Goal: Transaction & Acquisition: Book appointment/travel/reservation

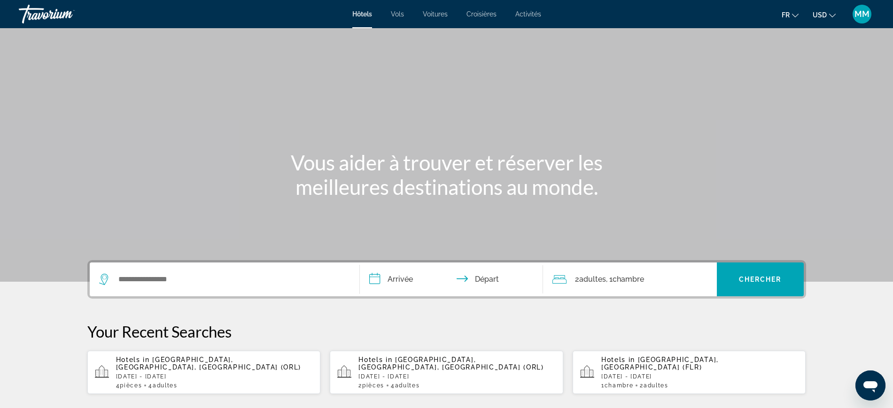
click at [822, 13] on span "USD" at bounding box center [820, 15] width 14 height 8
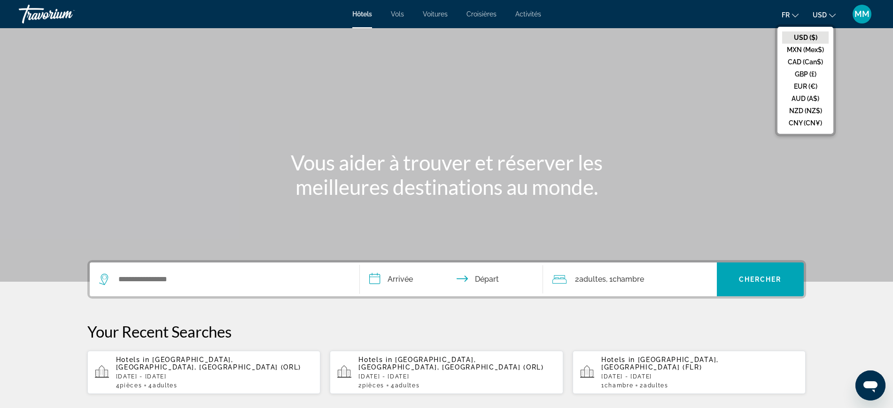
click at [806, 62] on button "CAD (Can$)" at bounding box center [805, 62] width 47 height 12
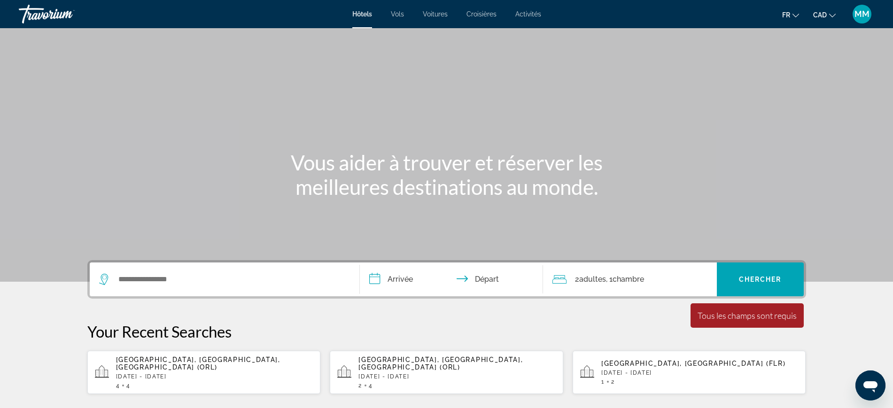
click at [200, 360] on span "[GEOGRAPHIC_DATA], [GEOGRAPHIC_DATA], [GEOGRAPHIC_DATA] (ORL)" at bounding box center [198, 363] width 164 height 15
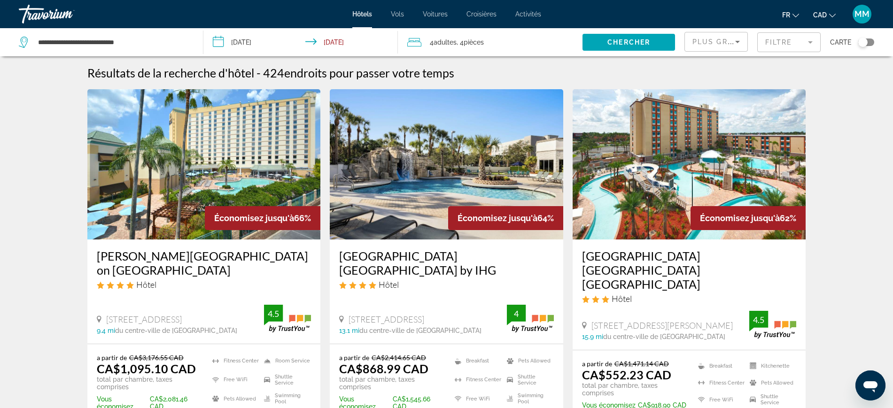
click at [530, 45] on div "4 Adulte Adultes , 4 Chambre pièces" at bounding box center [494, 42] width 175 height 13
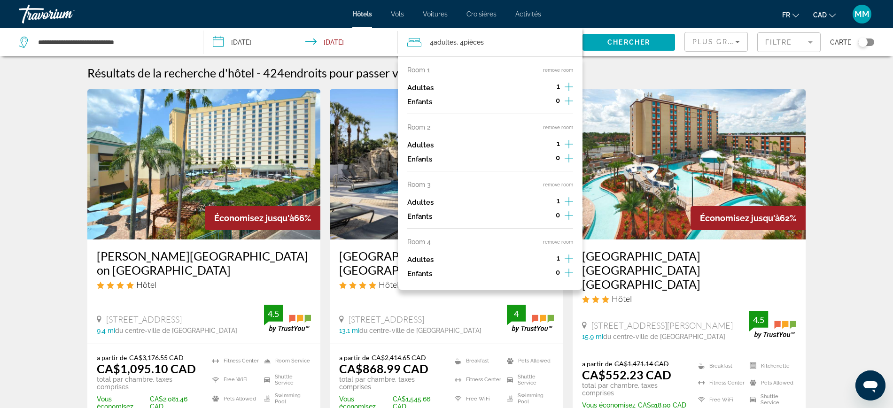
click at [554, 68] on button "remove room" at bounding box center [558, 70] width 30 height 6
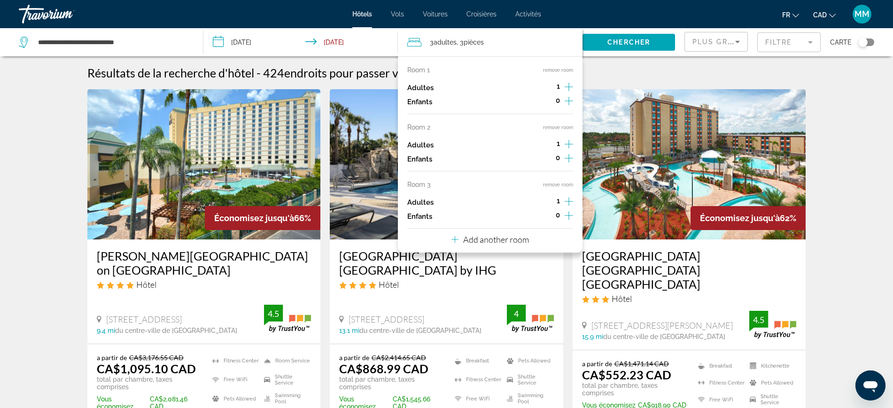
click at [554, 68] on button "remove room" at bounding box center [558, 70] width 30 height 6
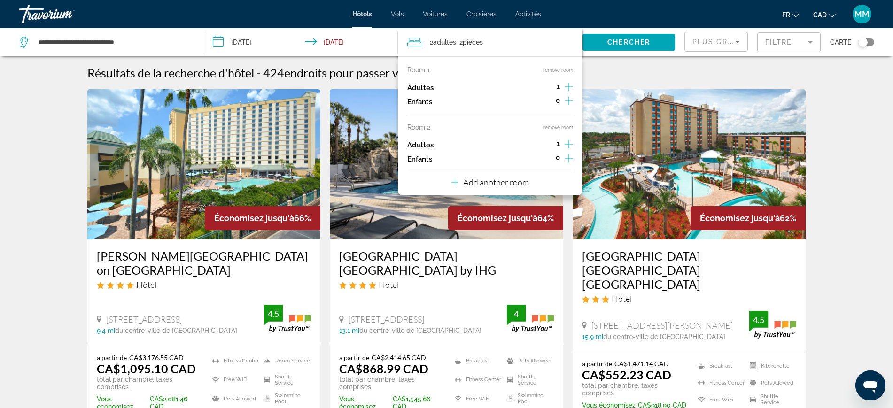
click at [554, 68] on button "remove room" at bounding box center [558, 70] width 30 height 6
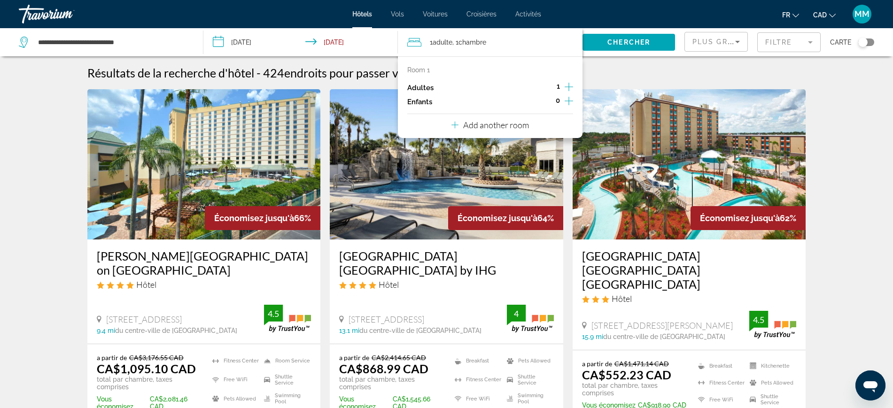
click at [571, 85] on icon "Increment adults" at bounding box center [569, 86] width 8 height 11
click at [779, 46] on mat-form-field "Filtre" at bounding box center [788, 42] width 63 height 20
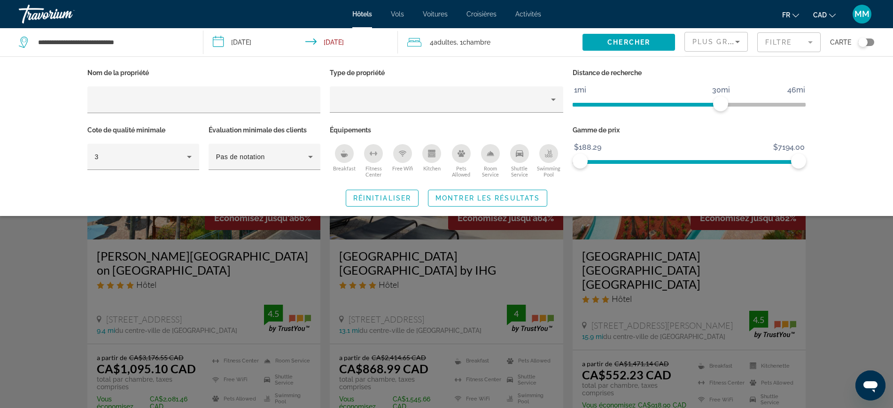
click at [436, 113] on div "Hotel Filters" at bounding box center [447, 118] width 234 height 10
click at [505, 111] on div "Hotel Filters" at bounding box center [446, 99] width 218 height 26
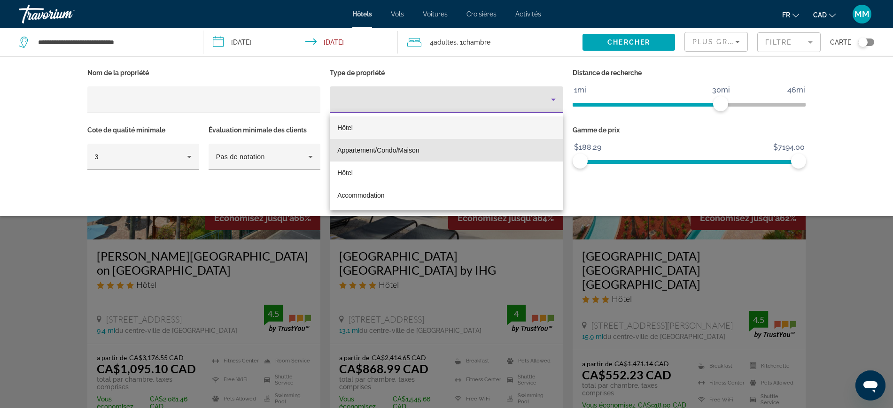
click at [355, 143] on mat-option "Appartement/Condo/Maison" at bounding box center [447, 150] width 234 height 23
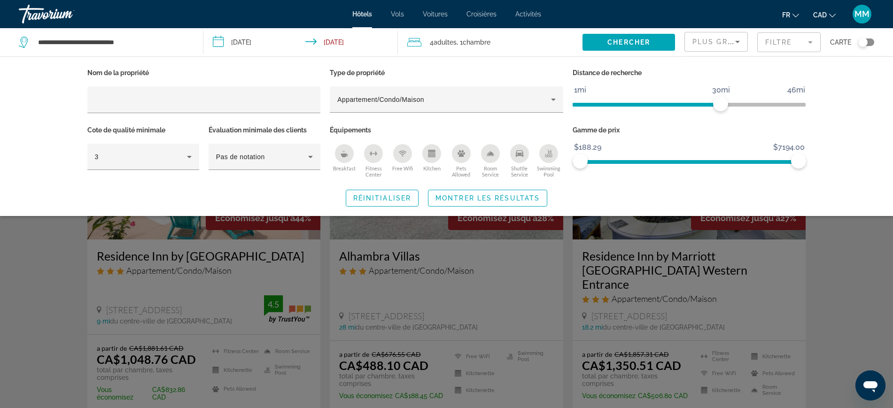
click at [545, 157] on div "Swimming Pool" at bounding box center [548, 153] width 19 height 19
click at [497, 197] on span "Montrer les résultats" at bounding box center [488, 199] width 104 height 8
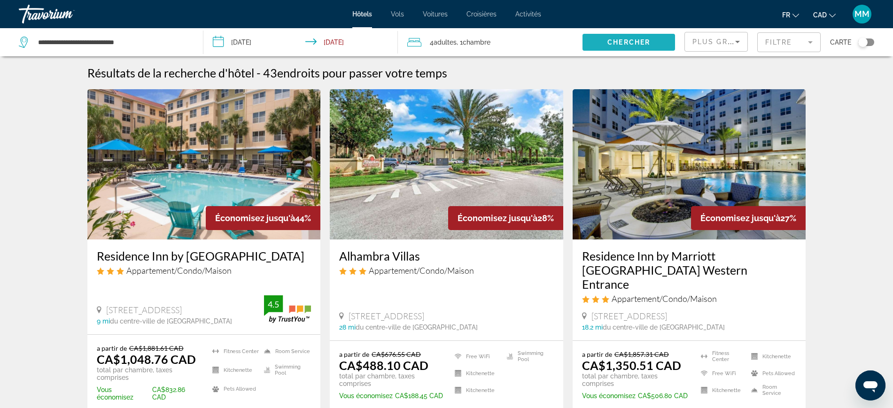
click at [629, 38] on span "Search widget" at bounding box center [629, 42] width 93 height 23
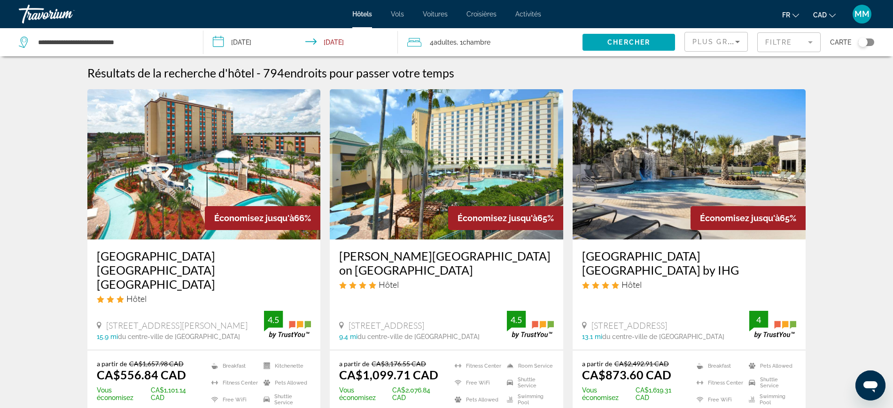
click at [787, 49] on mat-form-field "Filtre" at bounding box center [788, 42] width 63 height 20
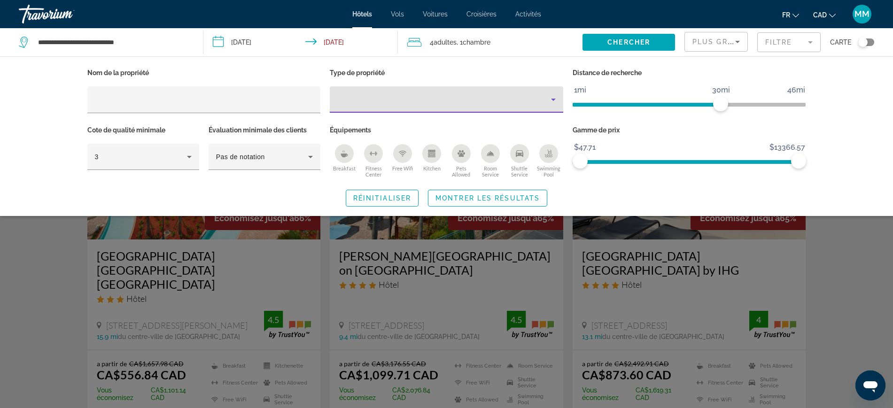
click at [490, 96] on div "Property type" at bounding box center [444, 99] width 214 height 11
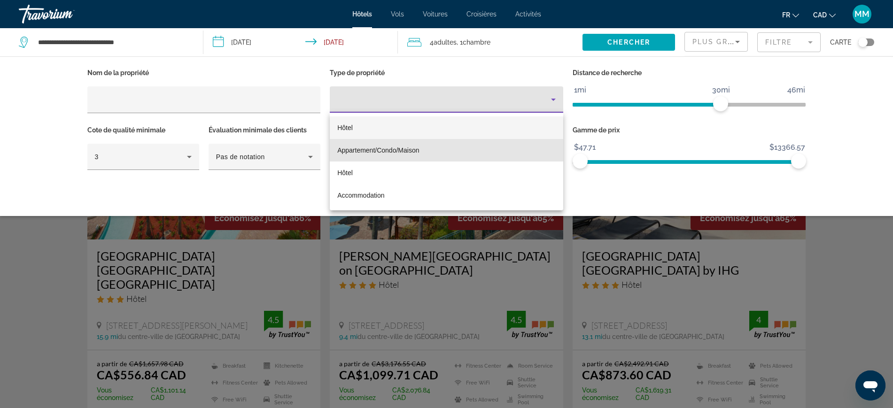
click at [396, 149] on span "Appartement/Condo/Maison" at bounding box center [378, 151] width 82 height 8
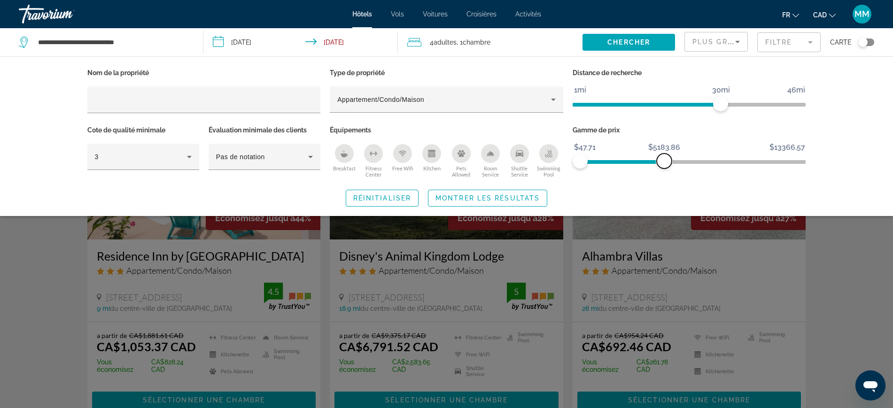
drag, startPoint x: 800, startPoint y: 163, endPoint x: 664, endPoint y: 193, distance: 139.2
click at [664, 193] on div "Nom de la propriété Type de propriété Appartement/Condo/Maison Distance de rech…" at bounding box center [447, 136] width 756 height 140
drag, startPoint x: 719, startPoint y: 101, endPoint x: 678, endPoint y: 114, distance: 43.7
click at [678, 114] on div "Distance de recherche 1mi 46mi 21mi" at bounding box center [689, 94] width 243 height 57
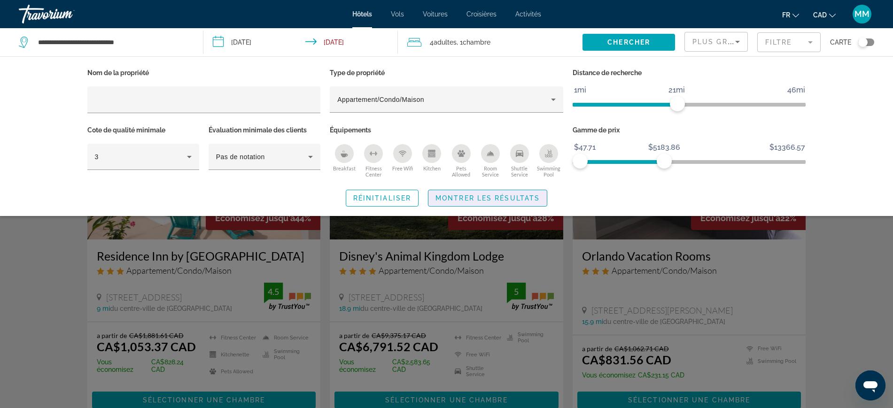
click at [505, 196] on span "Montrer les résultats" at bounding box center [488, 199] width 104 height 8
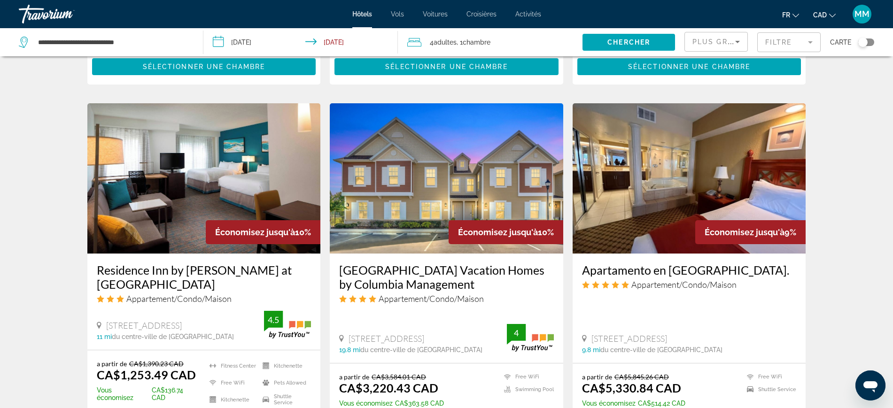
scroll to position [694, 0]
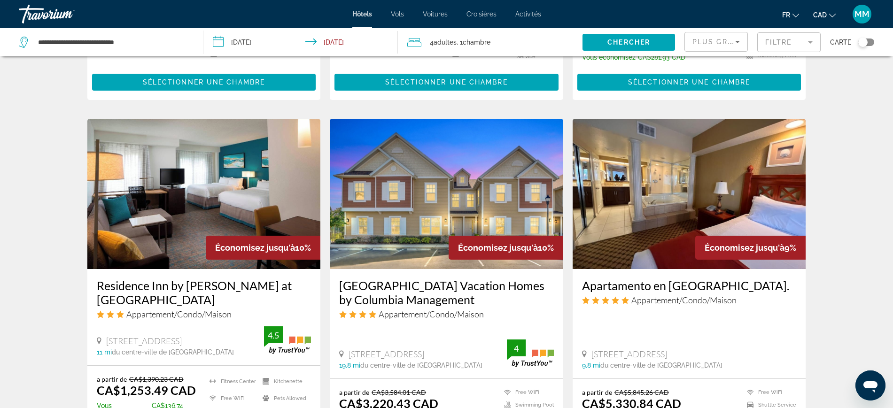
click at [780, 36] on mat-form-field "Filtre" at bounding box center [788, 42] width 63 height 20
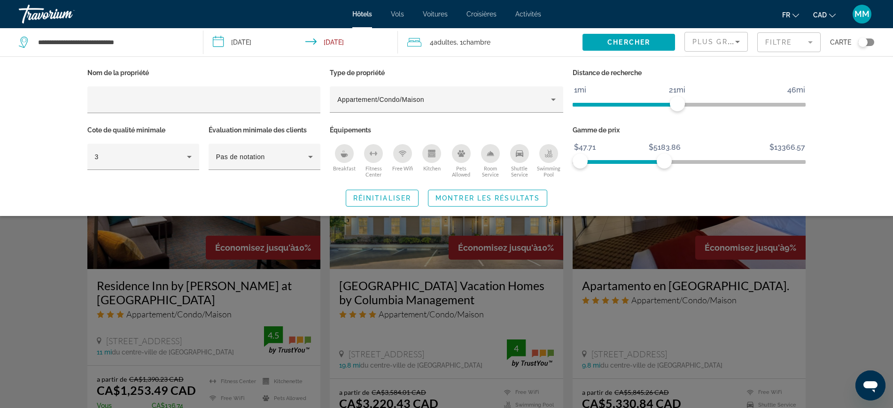
click at [548, 153] on icon "Swimming Pool" at bounding box center [549, 154] width 8 height 8
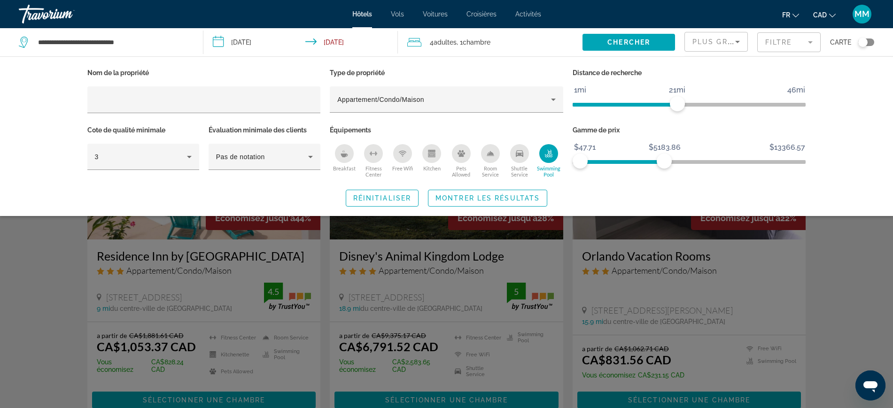
click at [394, 151] on div "Free Wifi" at bounding box center [402, 153] width 19 height 19
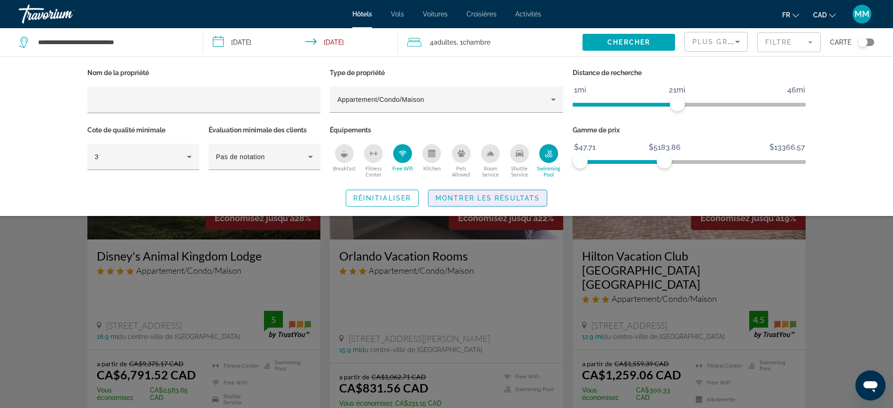
click at [483, 197] on span "Montrer les résultats" at bounding box center [488, 199] width 104 height 8
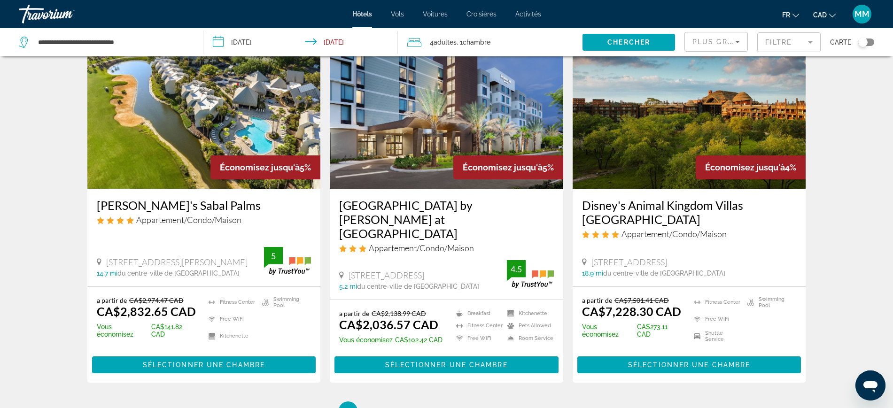
scroll to position [1272, 0]
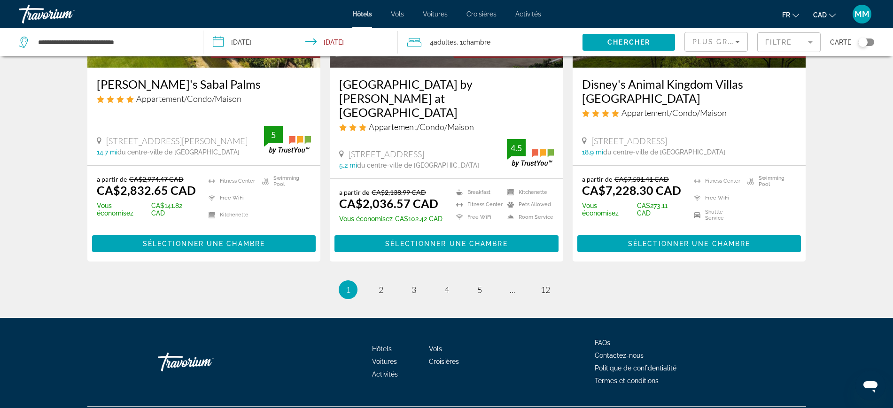
click at [389, 280] on li "page 2" at bounding box center [381, 289] width 19 height 19
click at [382, 285] on span "2" at bounding box center [381, 290] width 5 height 10
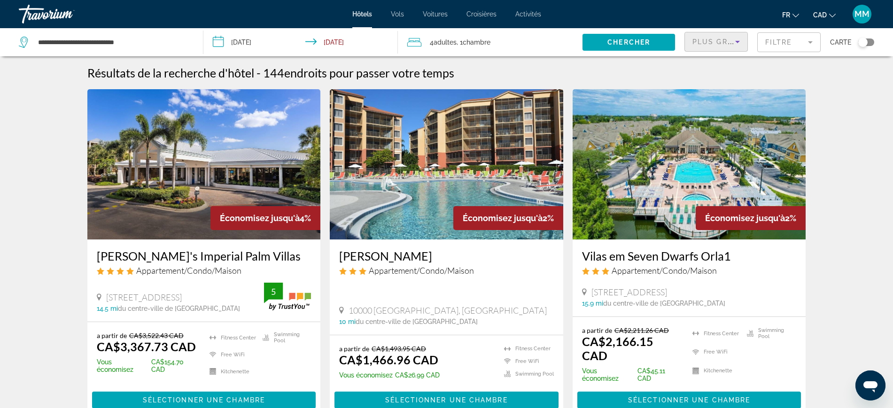
click at [720, 45] on span "Plus grandes économies" at bounding box center [749, 42] width 112 height 8
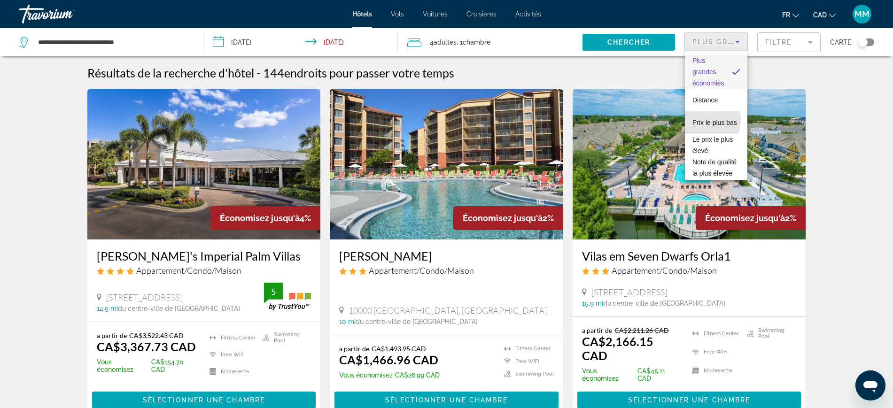
click at [694, 119] on span "Prix le plus bas" at bounding box center [715, 123] width 45 height 8
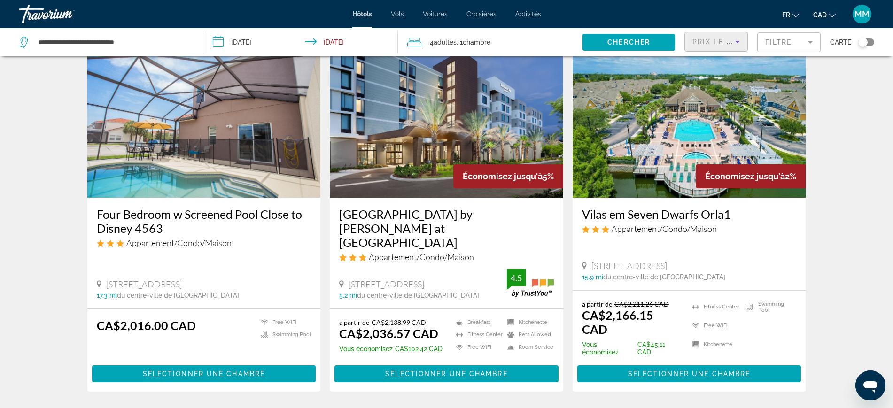
scroll to position [587, 0]
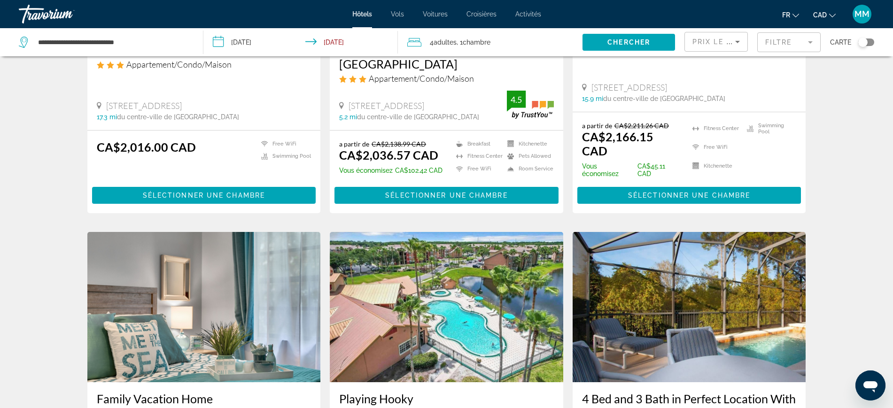
click at [232, 323] on img "Main content" at bounding box center [204, 307] width 234 height 150
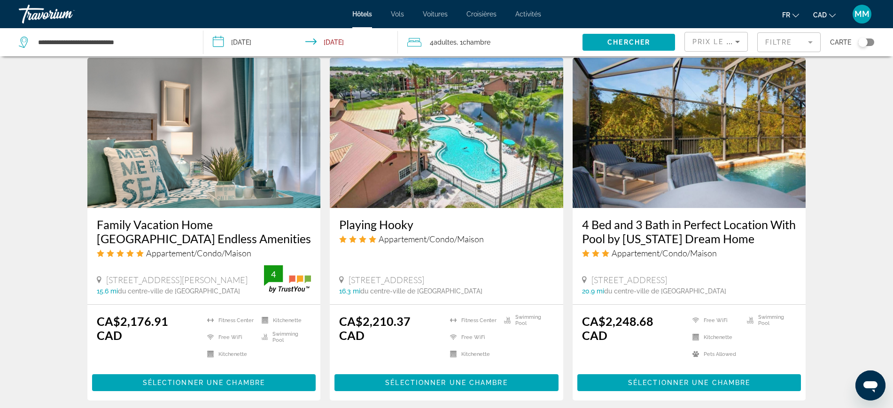
scroll to position [763, 0]
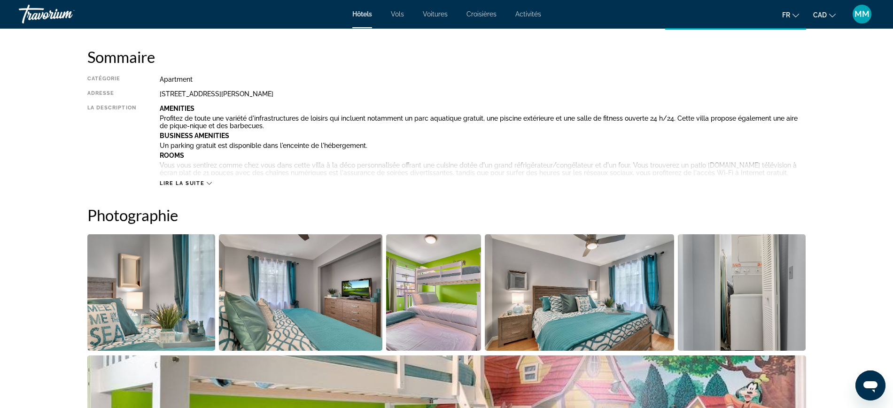
scroll to position [59, 0]
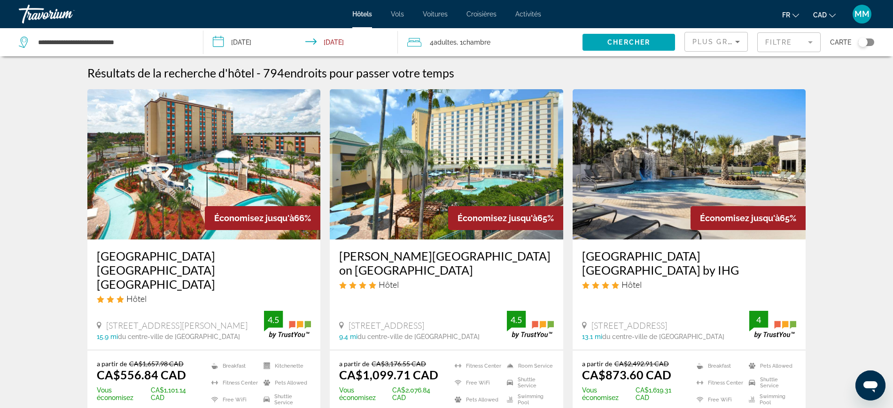
click at [778, 42] on mat-form-field "Filtre" at bounding box center [788, 42] width 63 height 20
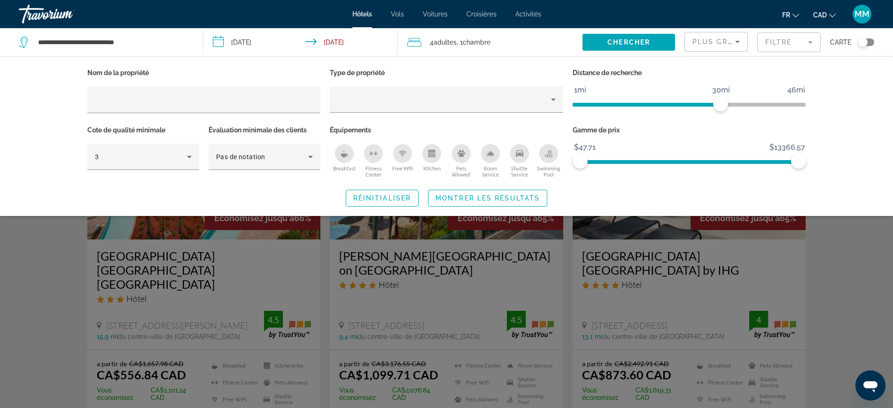
click at [556, 102] on div "Hotel Filters" at bounding box center [556, 102] width 0 height 0
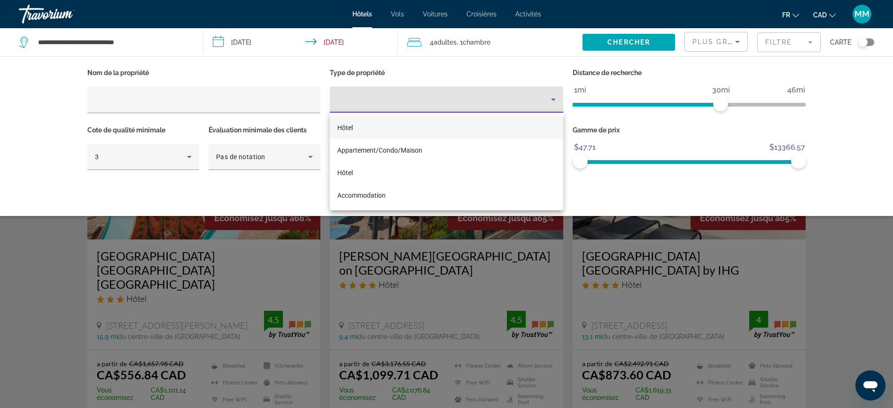
click at [462, 150] on mat-option "Appartement/Condo/Maison" at bounding box center [447, 150] width 234 height 23
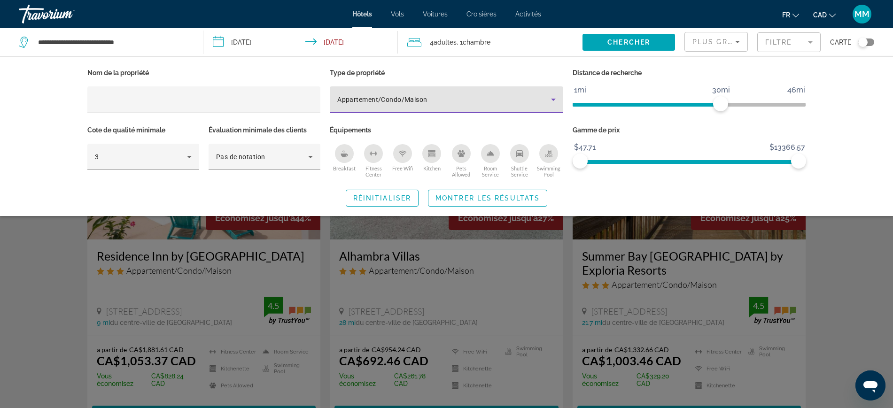
click at [550, 154] on icon "Swimming Pool" at bounding box center [549, 155] width 8 height 2
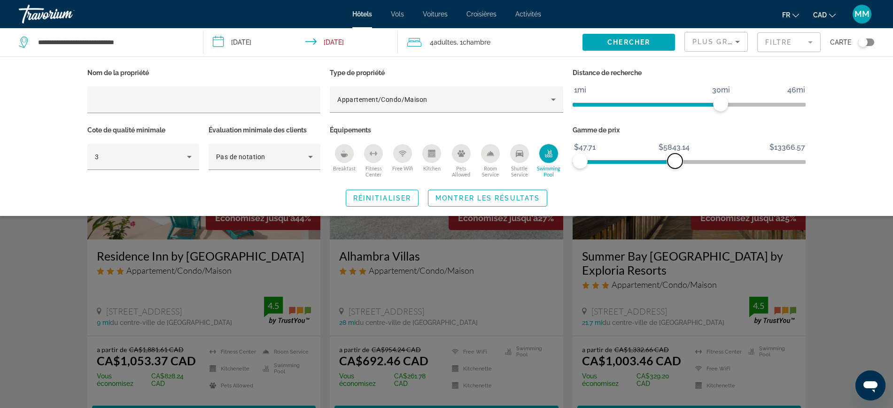
drag, startPoint x: 799, startPoint y: 161, endPoint x: 675, endPoint y: 184, distance: 125.8
click at [675, 184] on div "Nom de la propriété Type de propriété Appartement/Condo/Maison Distance de rech…" at bounding box center [447, 136] width 756 height 140
click at [400, 156] on icon "Free Wifi" at bounding box center [403, 154] width 8 height 8
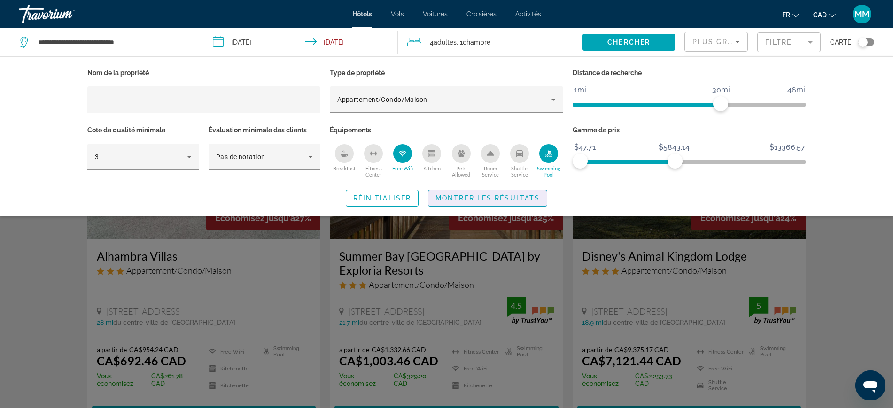
click at [465, 197] on span "Montrer les résultats" at bounding box center [488, 199] width 104 height 8
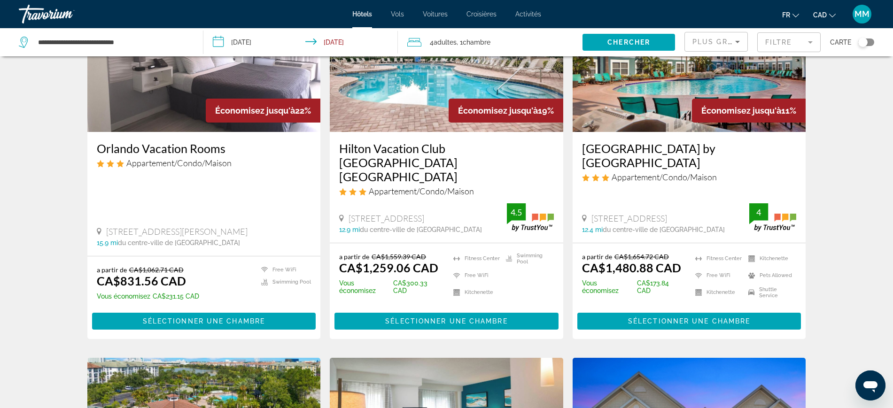
scroll to position [470, 0]
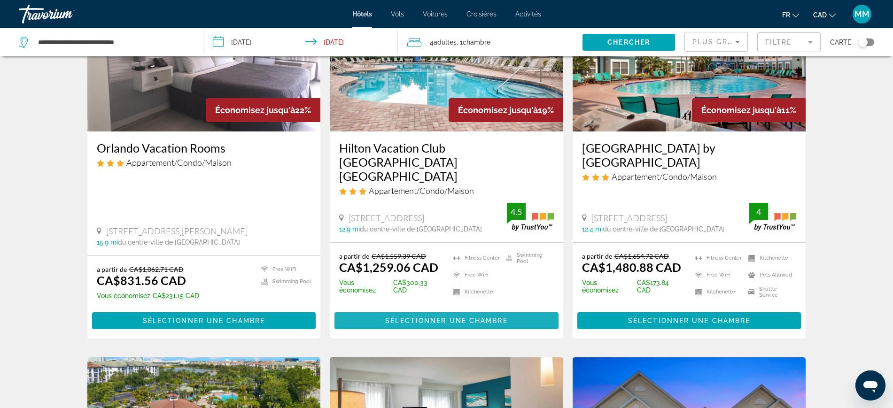
click at [446, 310] on span "Main content" at bounding box center [447, 321] width 224 height 23
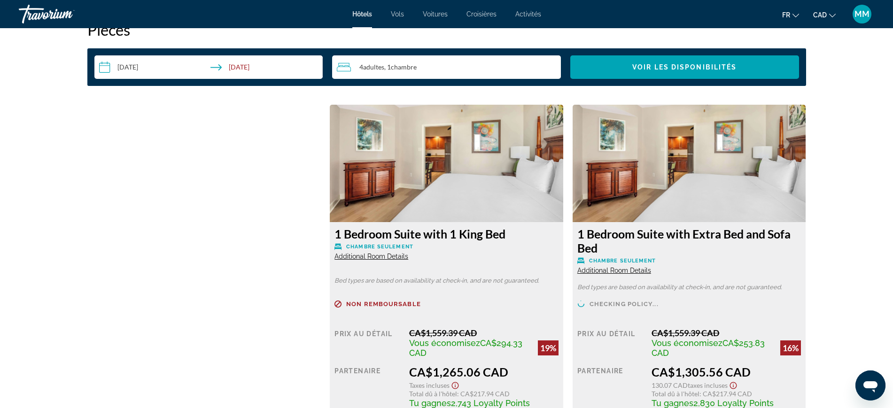
scroll to position [756, 0]
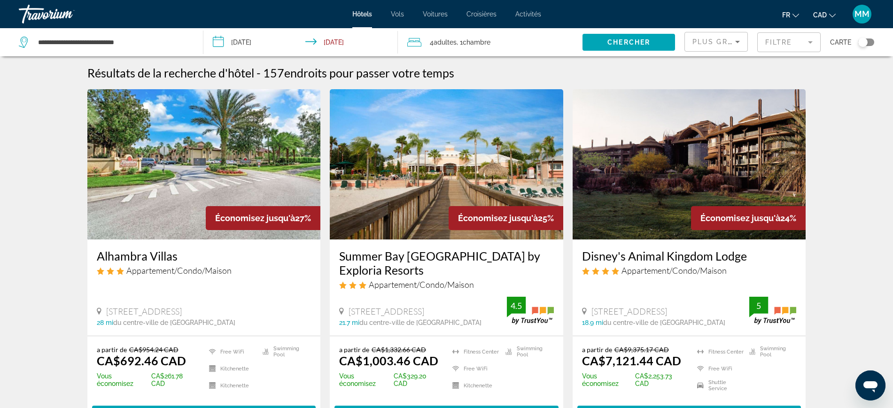
scroll to position [59, 0]
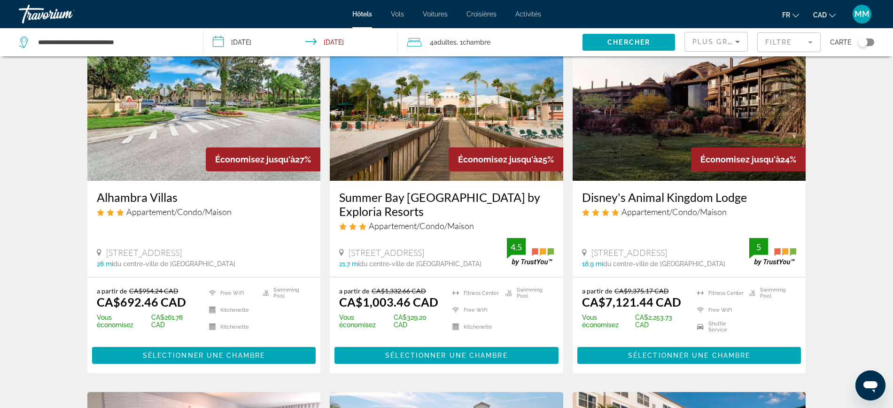
click at [783, 41] on mat-form-field "Filtre" at bounding box center [788, 42] width 63 height 20
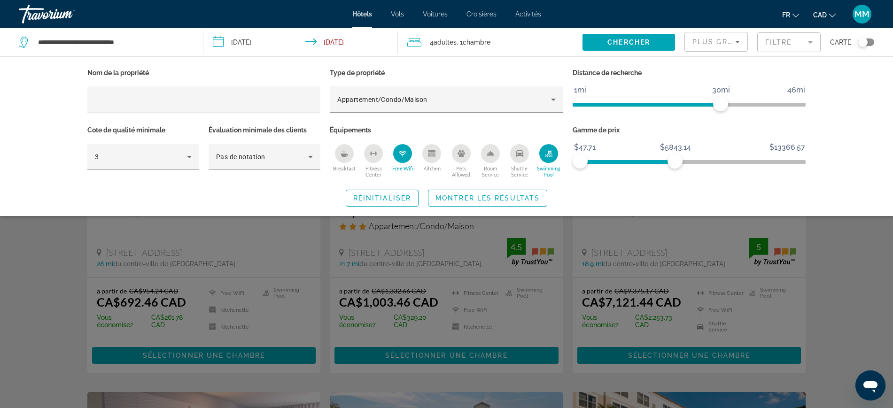
click at [719, 25] on div "Hôtels Vols Voitures Croisières Activités Hôtels Vols Voitures Croisières Activ…" at bounding box center [446, 14] width 893 height 24
click at [723, 44] on span "Plus grandes économies" at bounding box center [749, 42] width 112 height 8
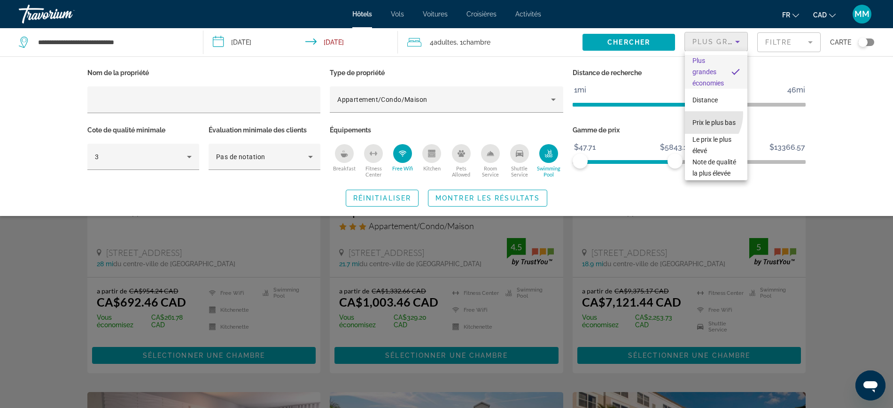
click at [696, 119] on span "Prix le plus bas" at bounding box center [714, 123] width 43 height 8
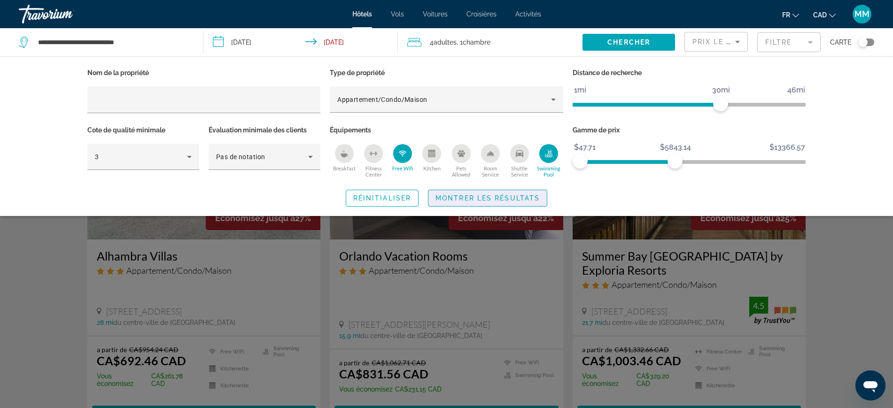
click at [492, 195] on span "Montrer les résultats" at bounding box center [488, 199] width 104 height 8
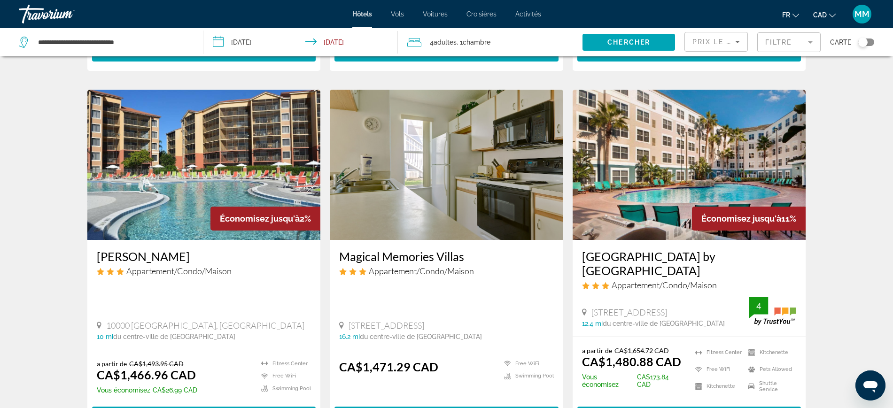
scroll to position [1116, 0]
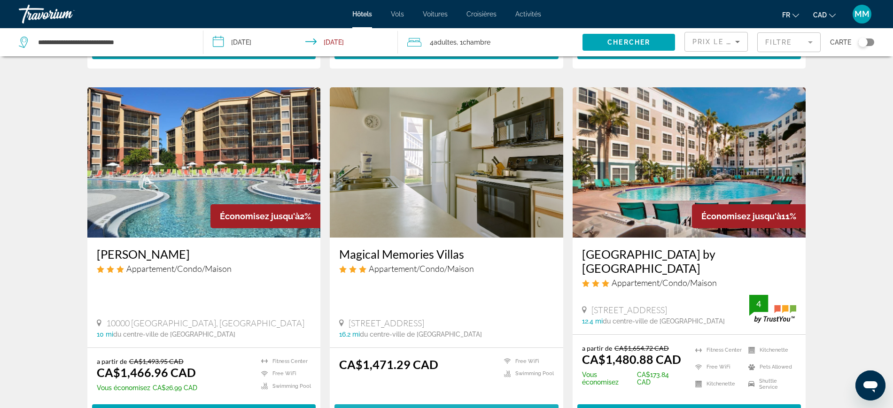
click at [421, 408] on span "Sélectionner une chambre" at bounding box center [446, 413] width 122 height 8
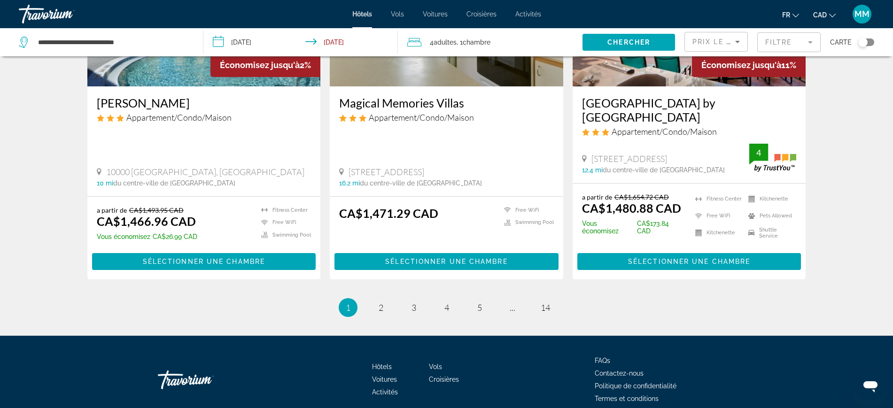
scroll to position [1268, 0]
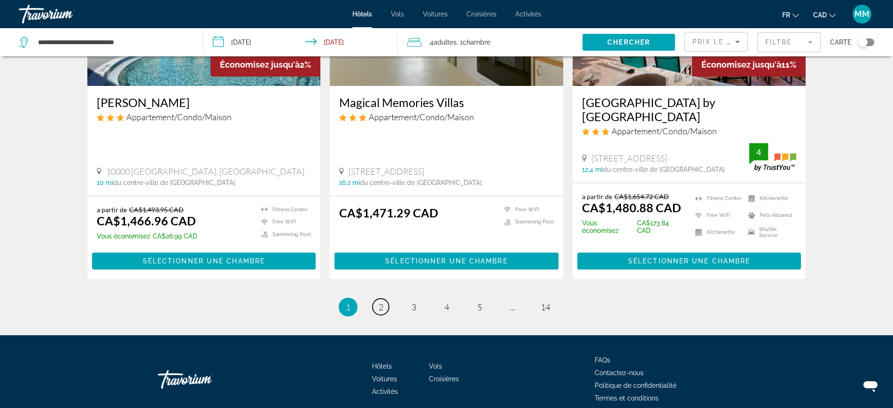
click at [376, 299] on link "page 2" at bounding box center [381, 307] width 16 height 16
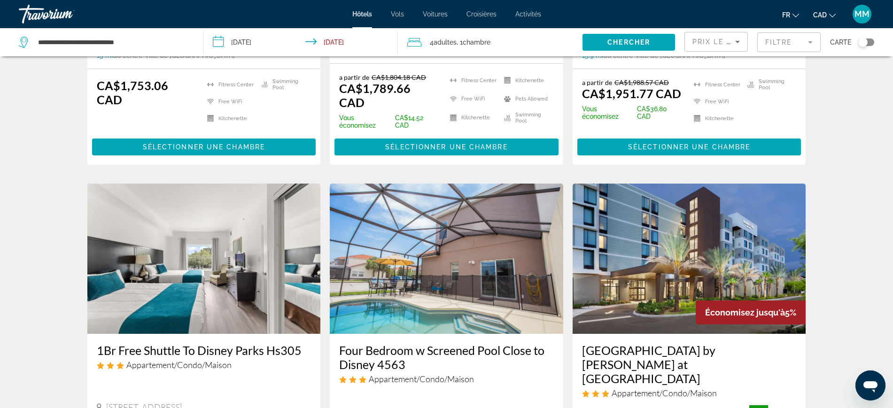
scroll to position [705, 0]
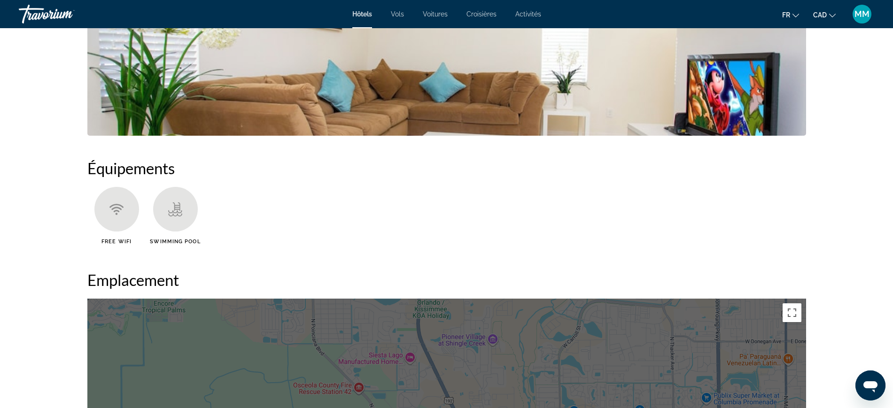
scroll to position [411, 0]
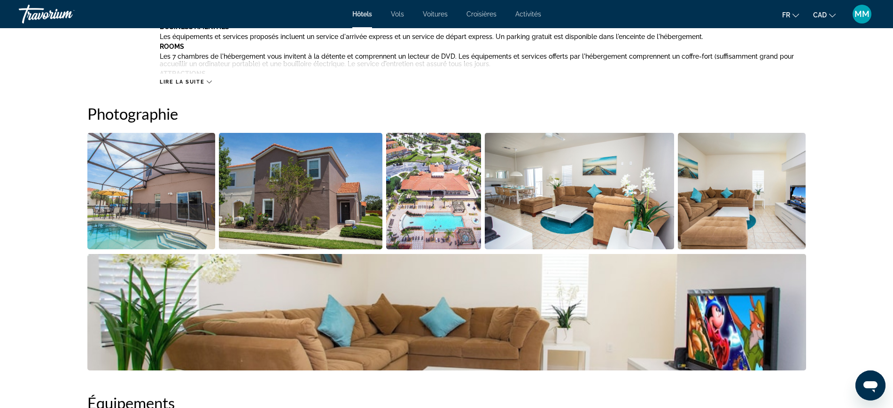
click at [436, 207] on img "Open full-screen image slider" at bounding box center [433, 191] width 95 height 117
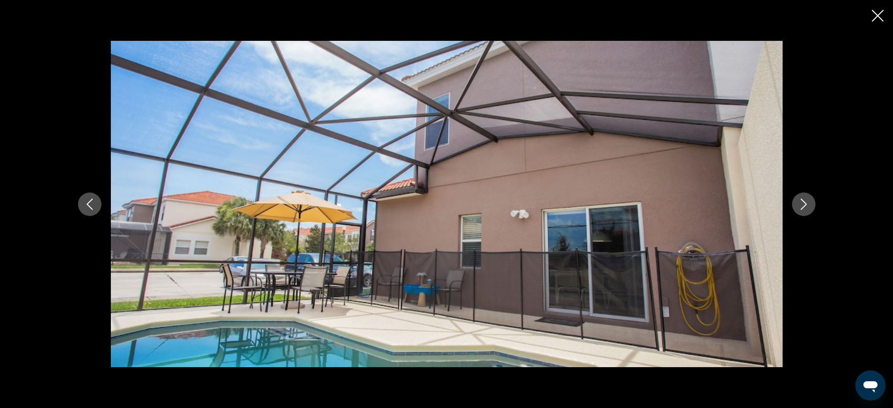
click at [807, 201] on icon "Next image" at bounding box center [803, 204] width 11 height 11
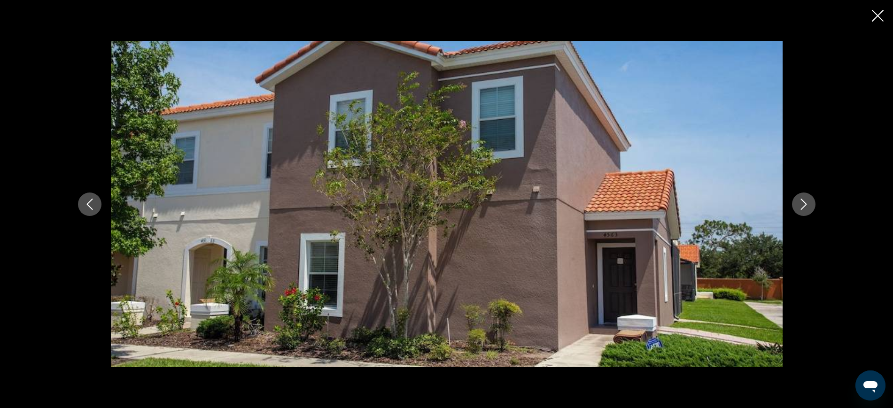
click at [807, 201] on icon "Next image" at bounding box center [803, 204] width 11 height 11
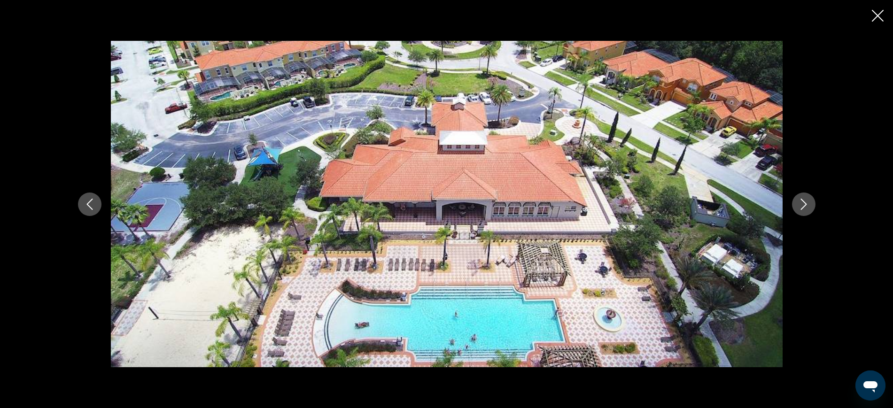
click at [807, 201] on icon "Next image" at bounding box center [803, 204] width 11 height 11
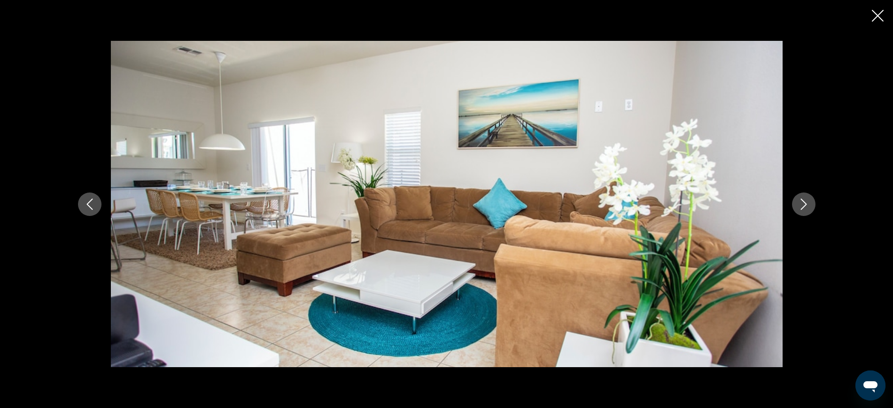
click at [803, 199] on icon "Next image" at bounding box center [803, 204] width 11 height 11
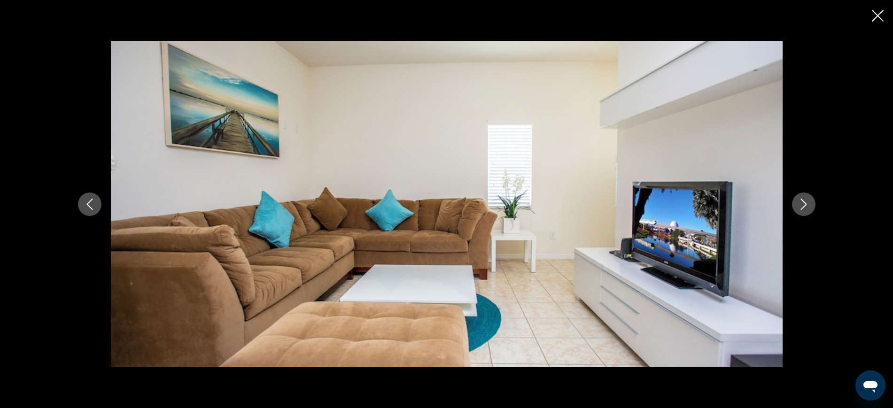
click at [803, 199] on icon "Next image" at bounding box center [803, 204] width 11 height 11
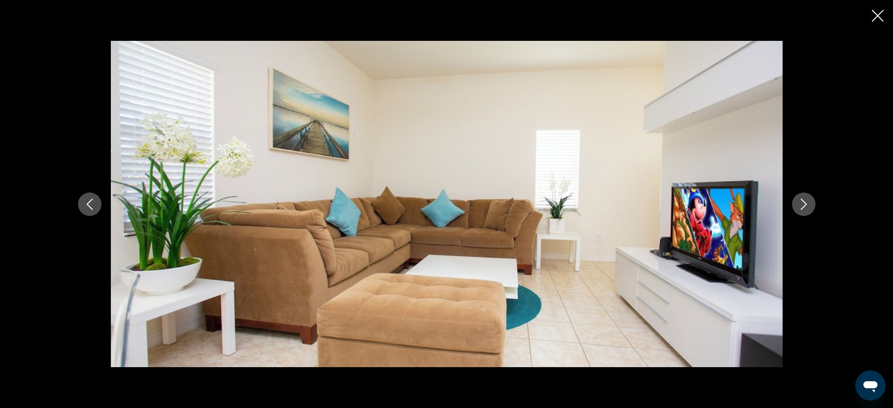
click at [803, 199] on icon "Next image" at bounding box center [803, 204] width 11 height 11
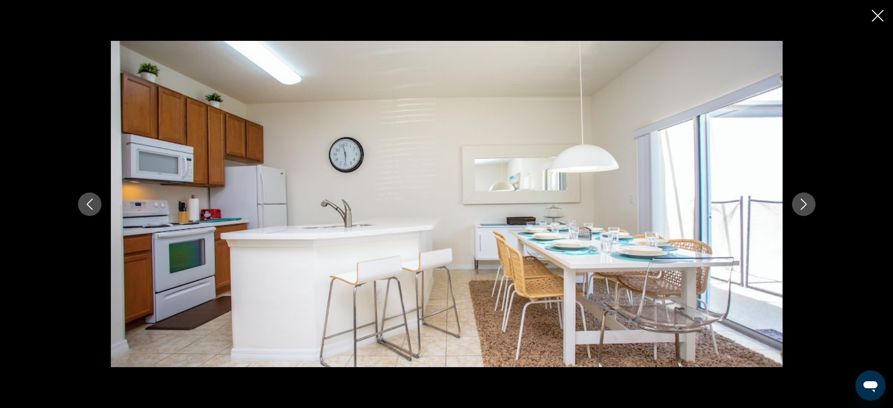
click at [803, 199] on icon "Next image" at bounding box center [803, 204] width 11 height 11
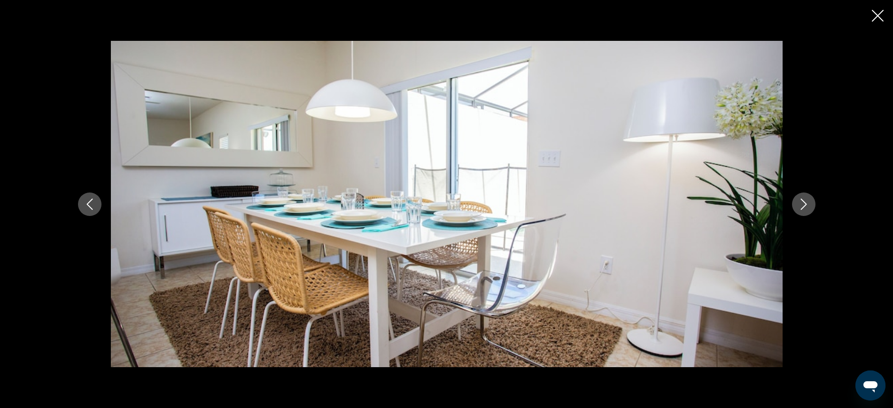
click at [803, 199] on icon "Next image" at bounding box center [803, 204] width 11 height 11
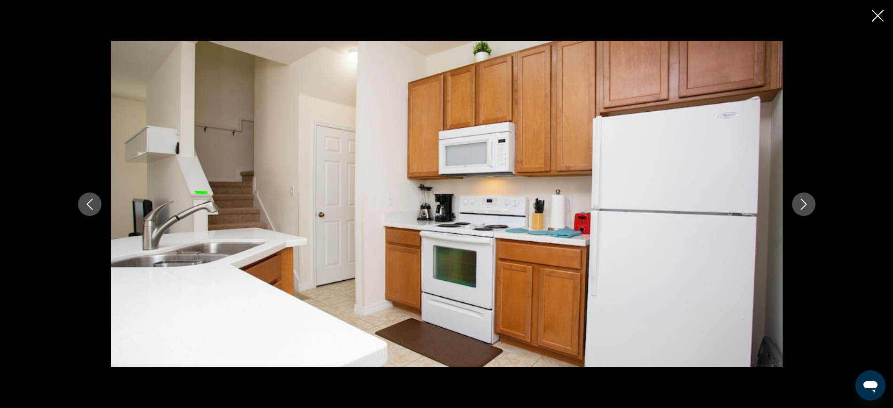
click at [803, 199] on icon "Next image" at bounding box center [803, 204] width 11 height 11
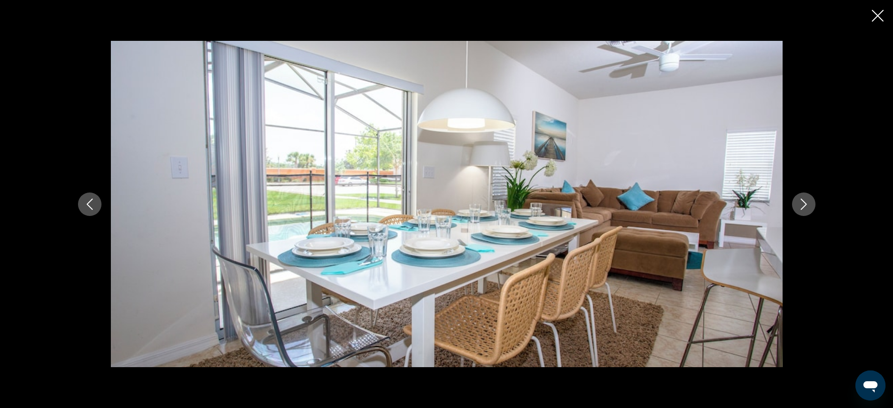
click at [803, 199] on icon "Next image" at bounding box center [803, 204] width 11 height 11
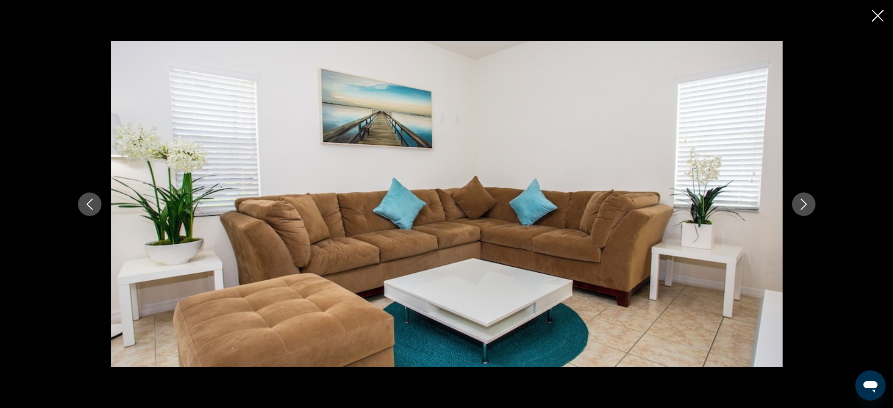
click at [803, 199] on icon "Next image" at bounding box center [803, 204] width 11 height 11
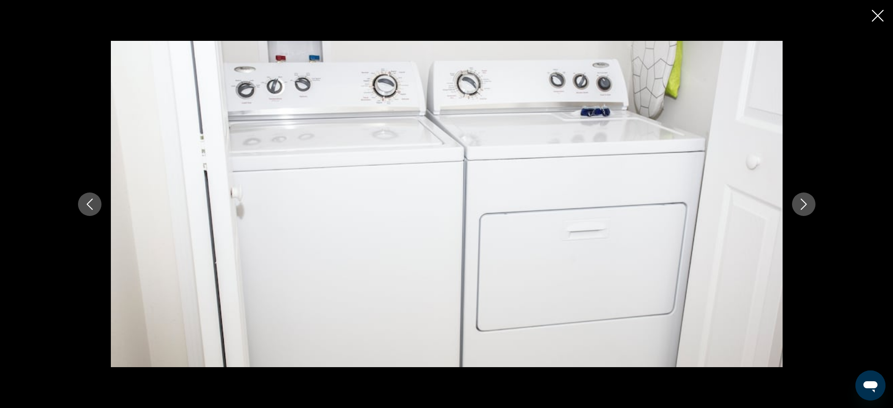
click at [803, 199] on icon "Next image" at bounding box center [803, 204] width 11 height 11
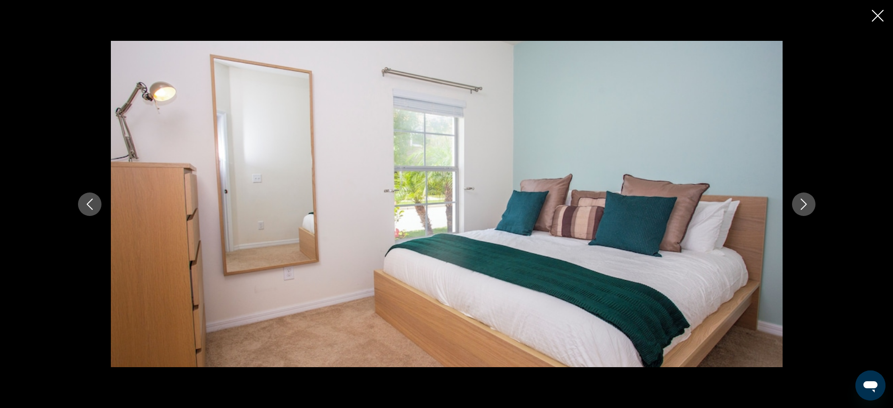
click at [803, 199] on icon "Next image" at bounding box center [803, 204] width 11 height 11
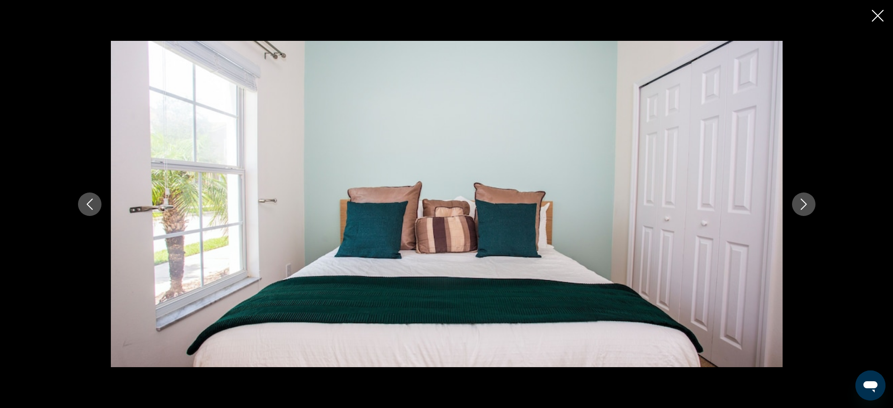
click at [803, 199] on icon "Next image" at bounding box center [803, 204] width 11 height 11
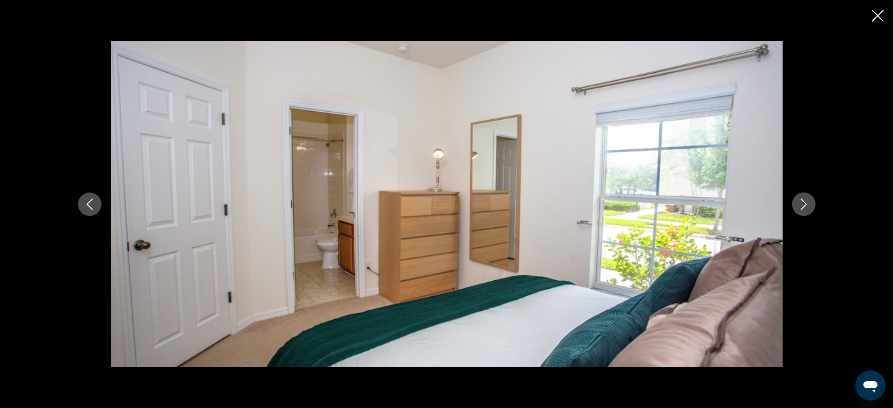
click at [803, 199] on icon "Next image" at bounding box center [803, 204] width 11 height 11
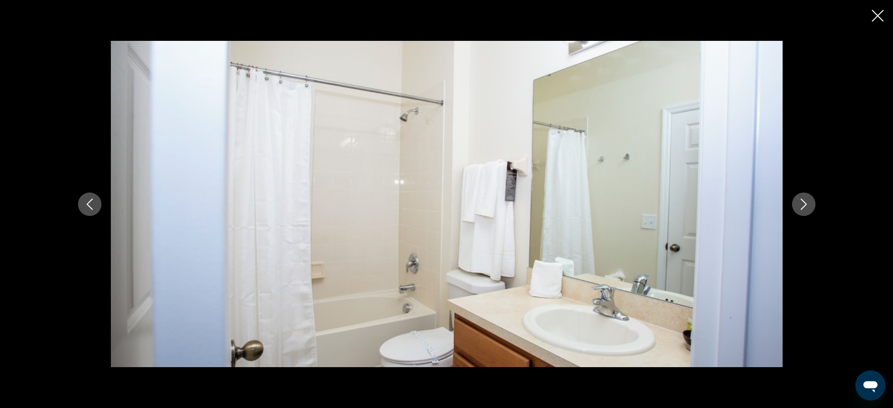
click at [803, 199] on icon "Next image" at bounding box center [803, 204] width 11 height 11
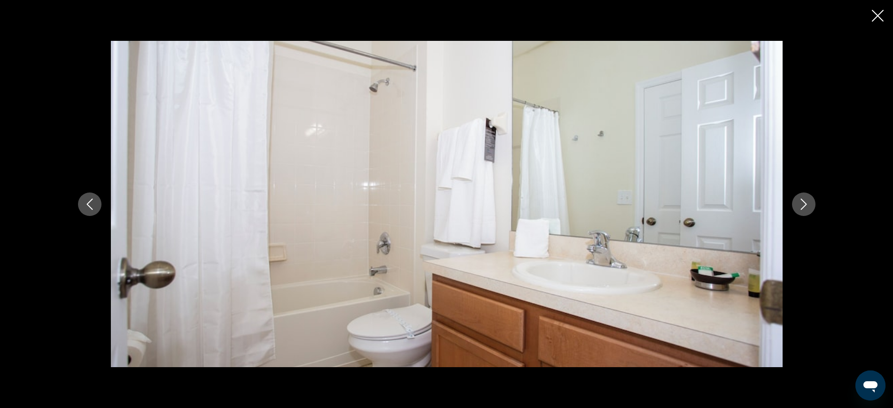
click at [875, 18] on icon "Close slideshow" at bounding box center [878, 16] width 12 height 12
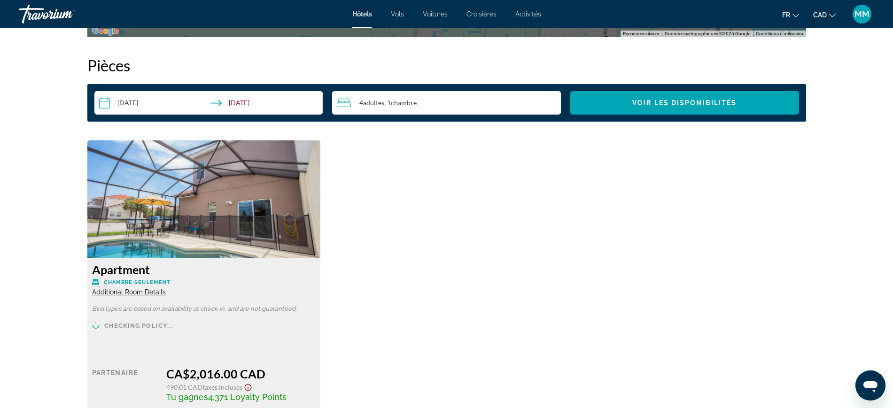
scroll to position [1351, 0]
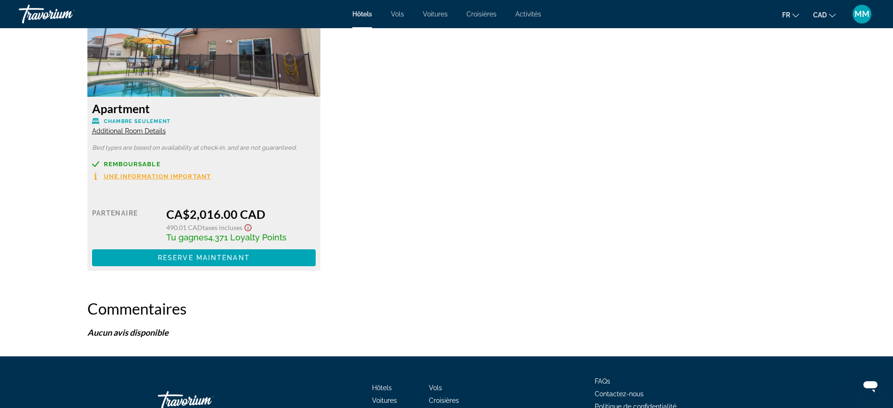
click at [152, 130] on span "Additional Room Details" at bounding box center [129, 131] width 74 height 8
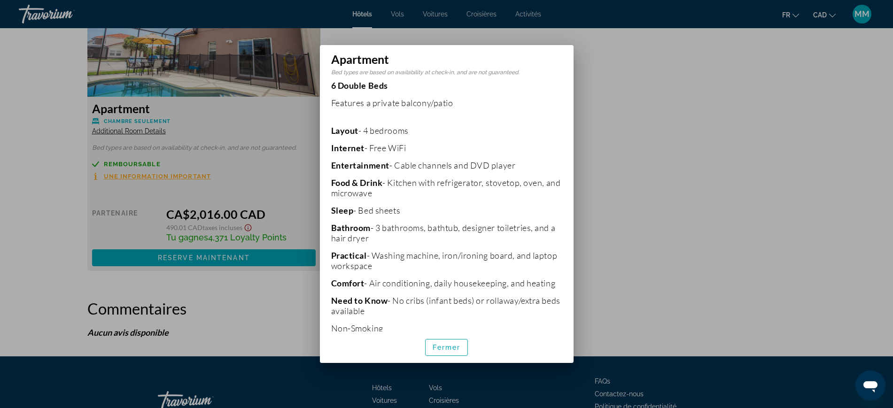
scroll to position [193, 0]
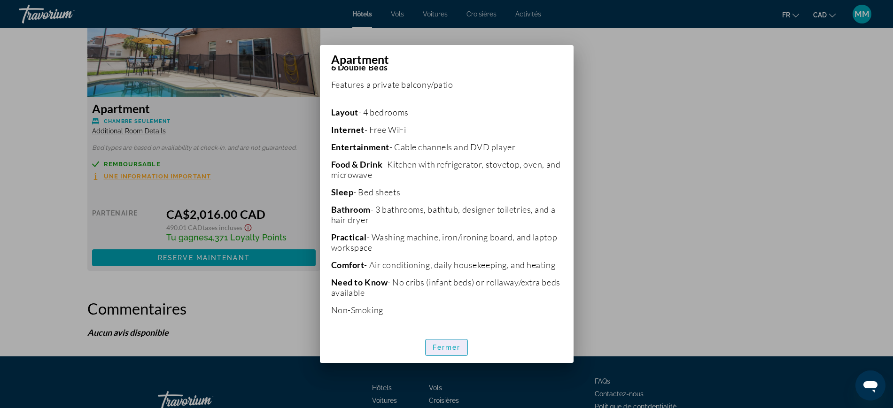
click at [444, 350] on span "Fermer" at bounding box center [447, 348] width 28 height 8
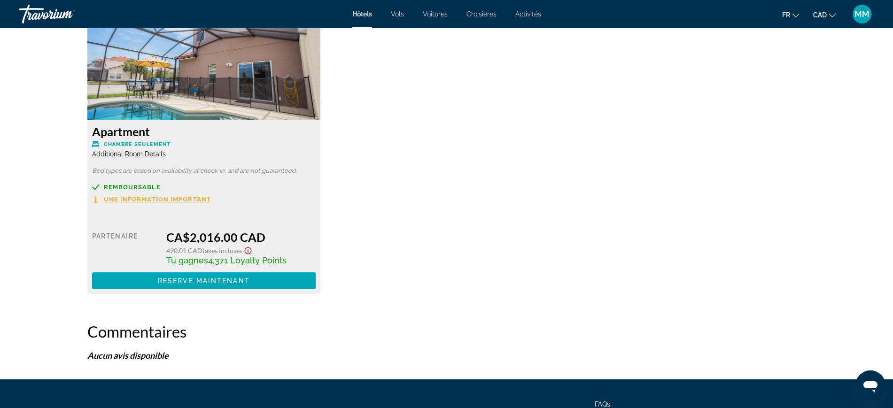
scroll to position [1351, 0]
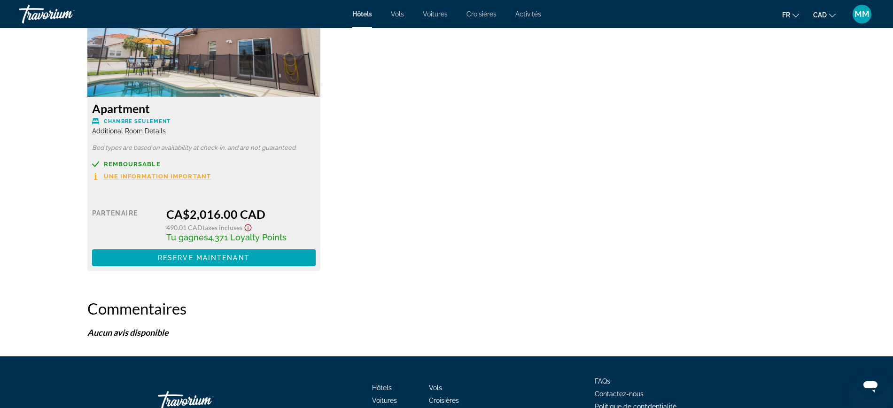
click at [171, 175] on span "Une information important" at bounding box center [158, 176] width 108 height 6
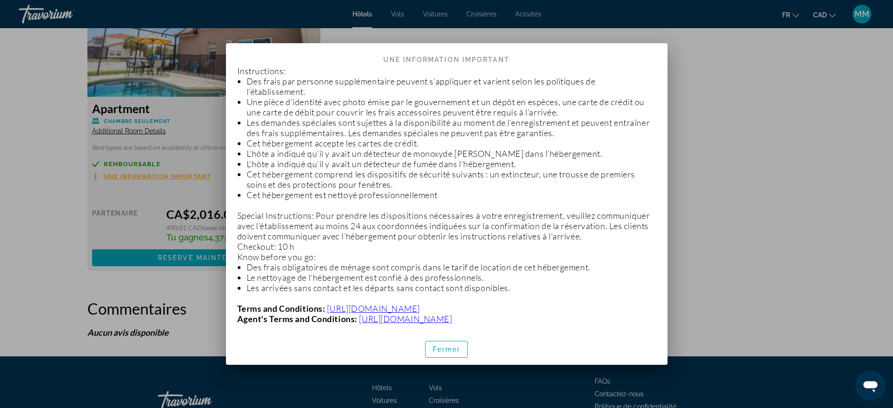
scroll to position [177, 0]
click at [443, 344] on span "button" at bounding box center [447, 349] width 42 height 23
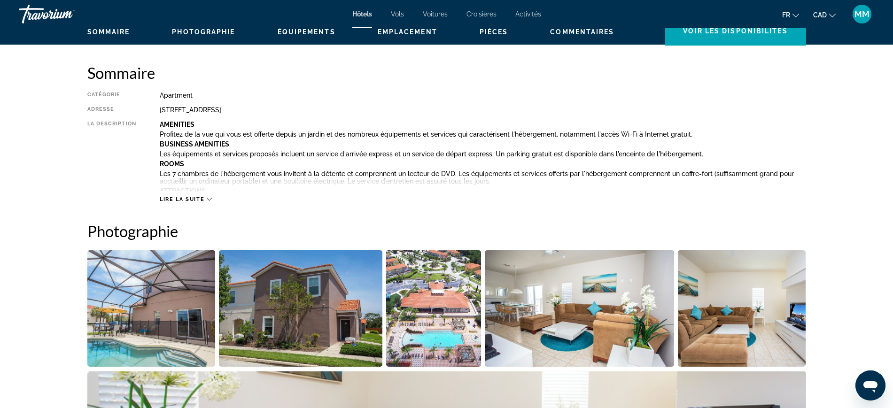
scroll to position [0, 0]
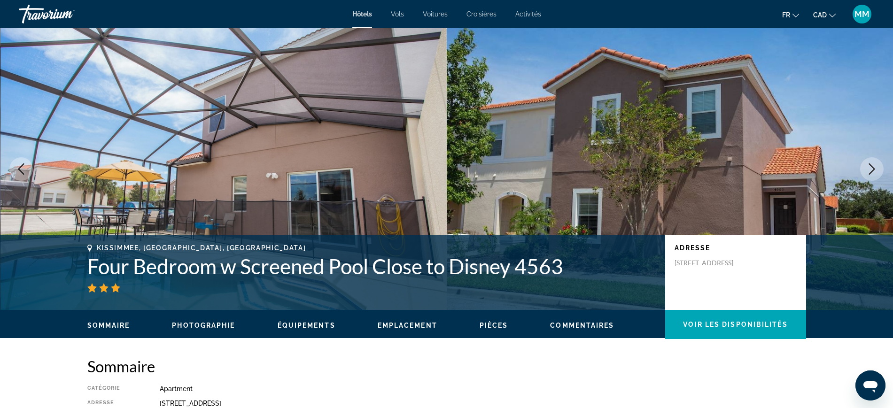
click at [871, 7] on button "MM" at bounding box center [862, 14] width 24 height 20
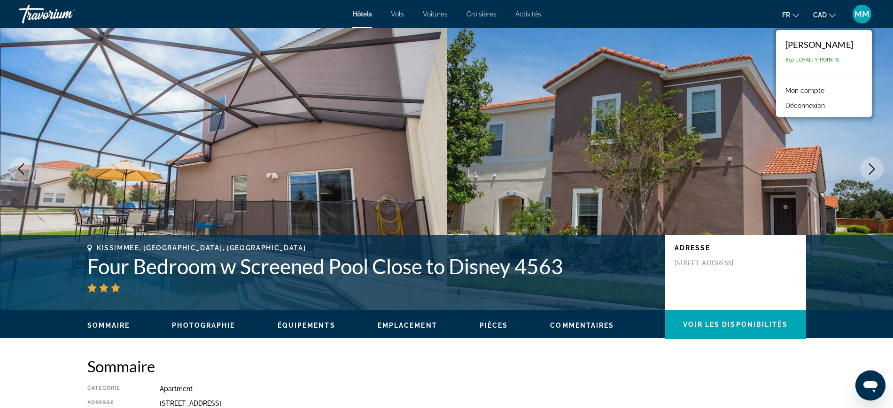
click at [864, 16] on span "MM" at bounding box center [862, 13] width 15 height 9
